Goal: Complete application form

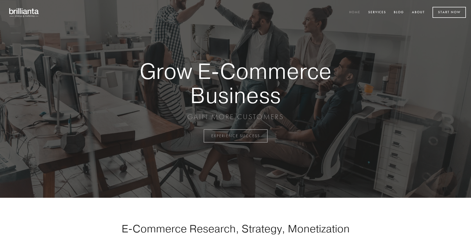
scroll to position [1335, 0]
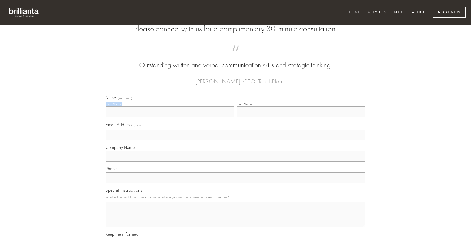
type input "[PERSON_NAME]"
click at [301, 117] on input "Last Name" at bounding box center [301, 111] width 129 height 11
type input "[PERSON_NAME]"
click at [235, 140] on input "Email Address (required)" at bounding box center [235, 135] width 260 height 11
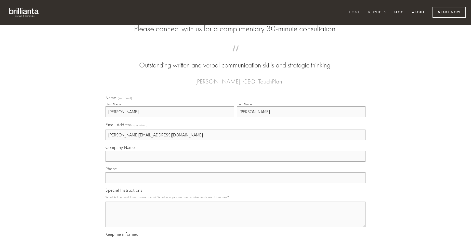
type input "[PERSON_NAME][EMAIL_ADDRESS][DOMAIN_NAME]"
click at [235, 162] on input "Company Name" at bounding box center [235, 156] width 260 height 11
type input "textilis"
click at [235, 183] on input "text" at bounding box center [235, 177] width 260 height 11
click at [235, 219] on textarea "Special Instructions" at bounding box center [235, 214] width 260 height 25
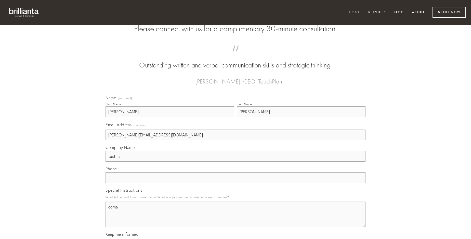
type textarea "coma"
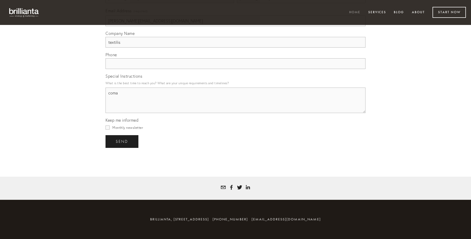
click at [122, 141] on span "send" at bounding box center [122, 141] width 12 height 5
